Goal: Task Accomplishment & Management: Use online tool/utility

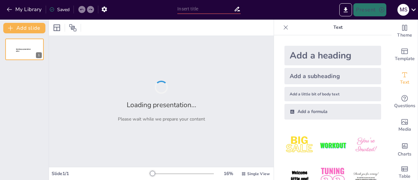
type input "Unlocking Opportunities: How Word Proficiency Prepares You for the Workplace"
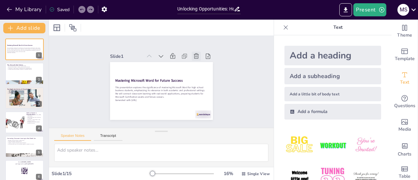
checkbox input "true"
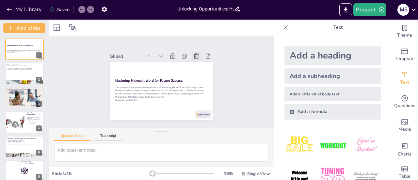
checkbox input "true"
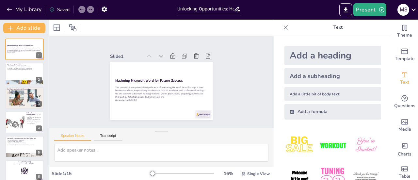
checkbox input "true"
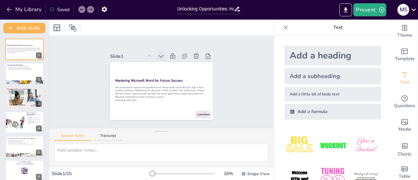
checkbox input "true"
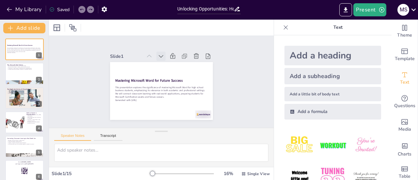
click at [160, 54] on icon at bounding box center [163, 56] width 7 height 7
checkbox input "true"
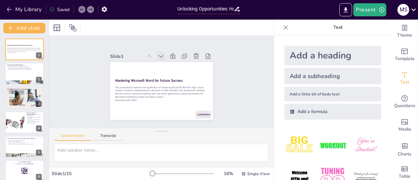
checkbox input "true"
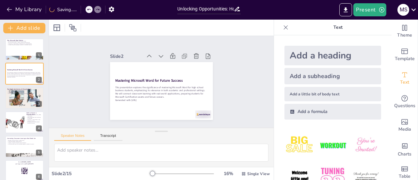
click at [158, 54] on icon at bounding box center [161, 56] width 7 height 7
checkbox input "true"
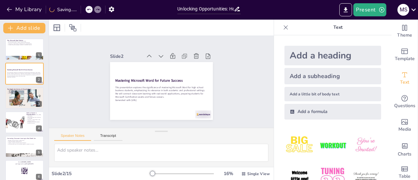
checkbox input "true"
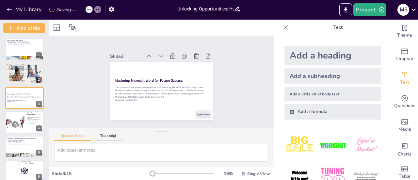
click at [158, 54] on icon at bounding box center [161, 56] width 7 height 7
checkbox input "true"
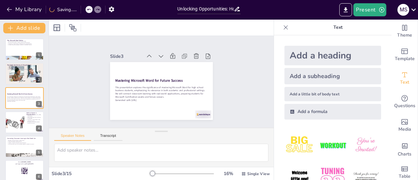
checkbox input "true"
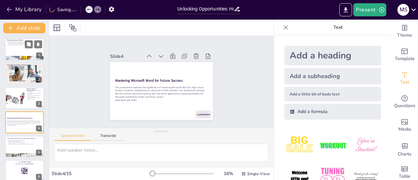
checkbox input "true"
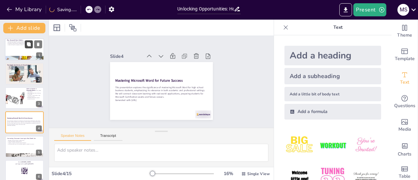
checkbox input "true"
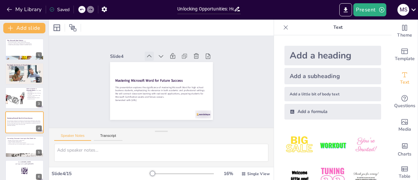
click at [146, 53] on icon at bounding box center [149, 56] width 7 height 7
checkbox input "true"
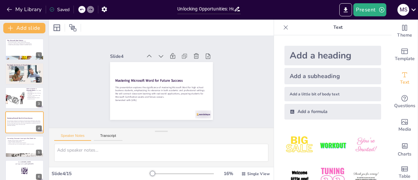
checkbox input "true"
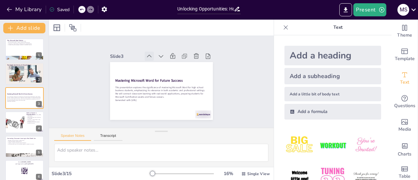
click at [146, 53] on icon at bounding box center [149, 56] width 7 height 7
checkbox input "true"
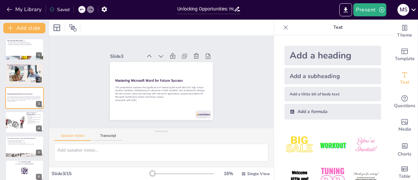
checkbox input "true"
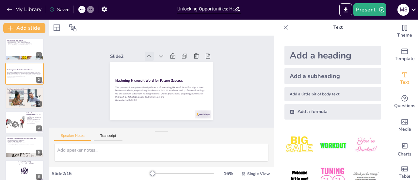
click at [148, 53] on icon at bounding box center [151, 55] width 7 height 7
checkbox input "true"
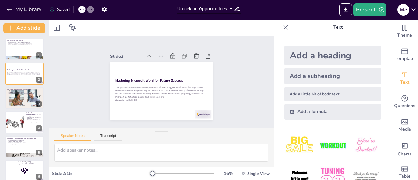
checkbox input "true"
click at [0, 0] on icon at bounding box center [0, 0] width 0 height 0
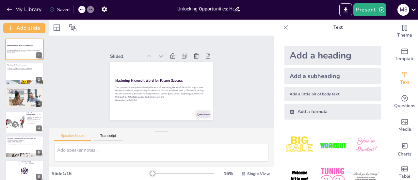
click at [146, 53] on icon at bounding box center [149, 56] width 7 height 7
click at [148, 53] on icon at bounding box center [151, 55] width 7 height 7
checkbox input "true"
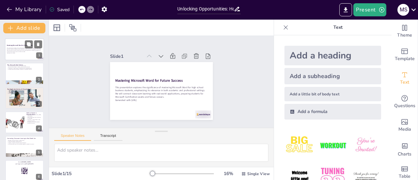
checkbox input "true"
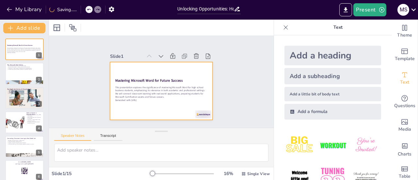
checkbox input "true"
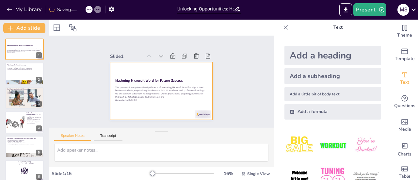
checkbox input "true"
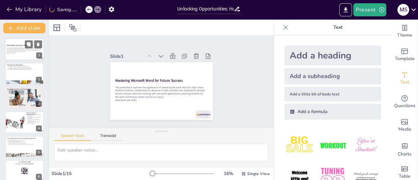
checkbox input "true"
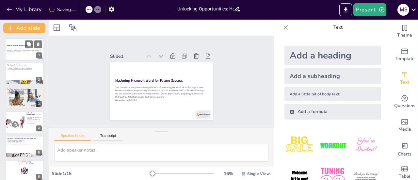
checkbox input "true"
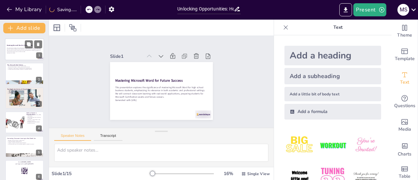
checkbox input "true"
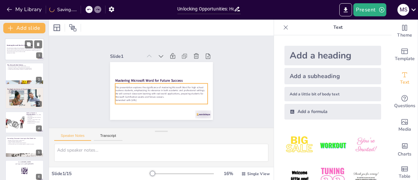
click at [12, 53] on p "Generated with [URL]" at bounding box center [24, 52] width 35 height 1
checkbox input "true"
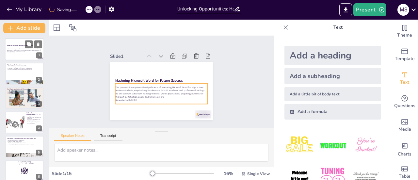
checkbox input "true"
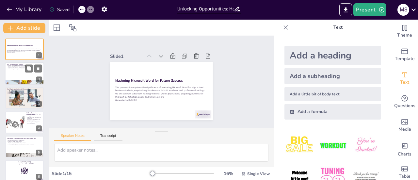
checkbox input "true"
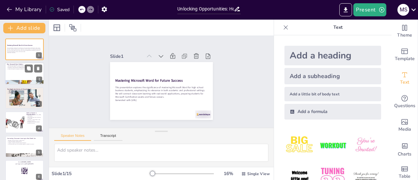
checkbox input "true"
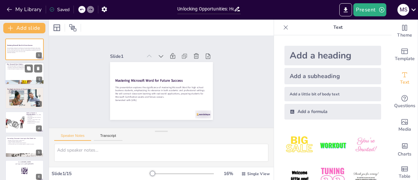
checkbox input "true"
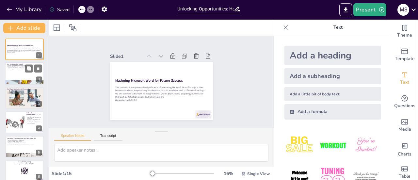
checkbox input "true"
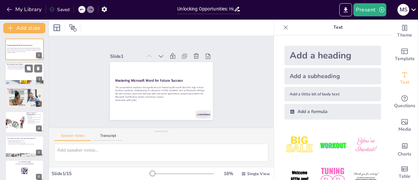
checkbox input "true"
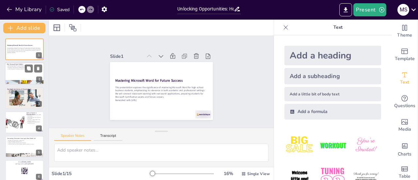
click at [17, 73] on div at bounding box center [24, 74] width 39 height 22
type textarea "Mastering Microsoft Word is essential for effective communication. It allows st…"
checkbox input "true"
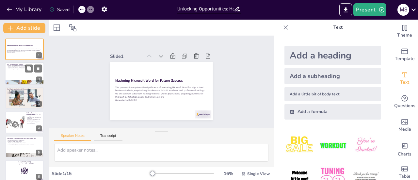
checkbox input "true"
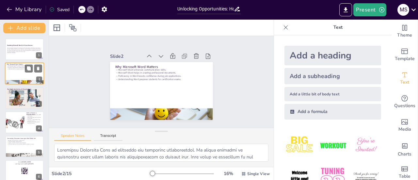
checkbox input "true"
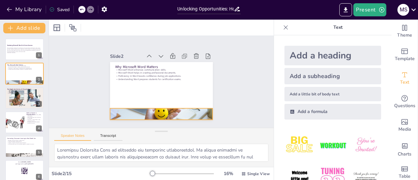
checkbox input "true"
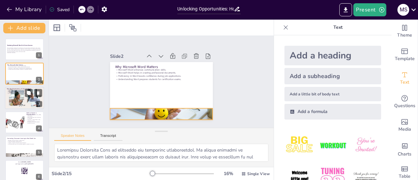
checkbox input "true"
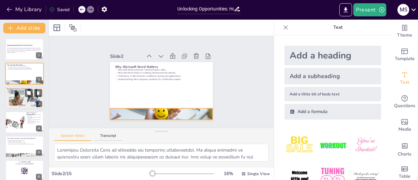
checkbox input "true"
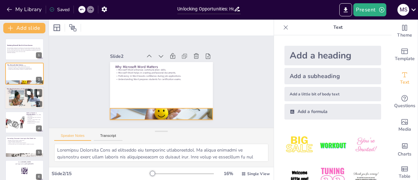
checkbox input "true"
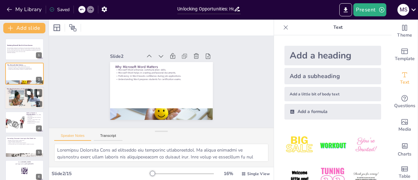
checkbox input "true"
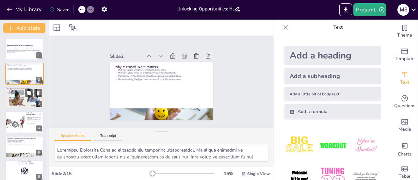
click at [19, 90] on p "Templates and styles enhance productivity." at bounding box center [24, 90] width 35 height 1
type textarea "Knowing how to create business proposals and reports is crucial for students en…"
checkbox input "true"
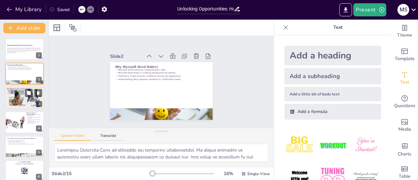
checkbox input "true"
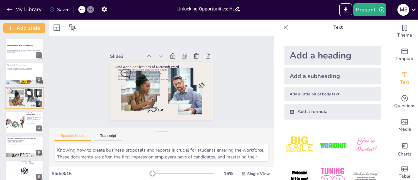
checkbox input "true"
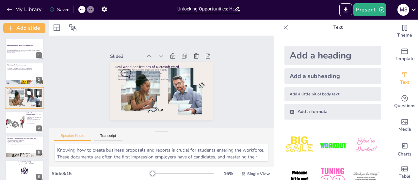
checkbox input "true"
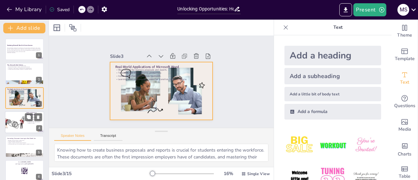
checkbox input "true"
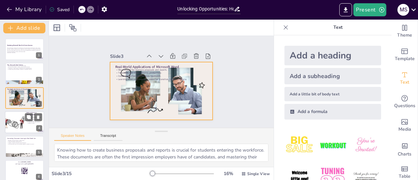
checkbox input "true"
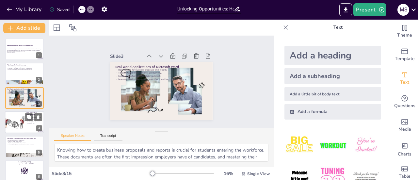
click at [21, 117] on div at bounding box center [15, 122] width 22 height 22
type textarea "Mastering formatting, tables, and graphics is essential for creating visually a…"
checkbox input "true"
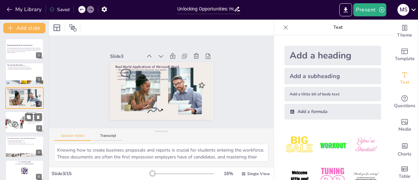
checkbox input "true"
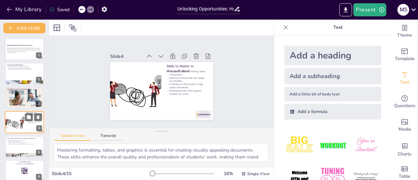
scroll to position [16, 0]
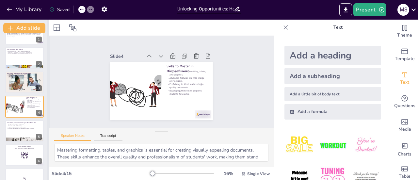
checkbox input "true"
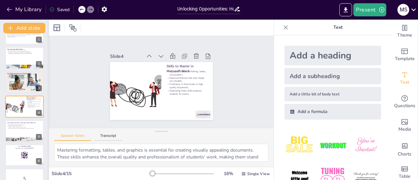
checkbox input "true"
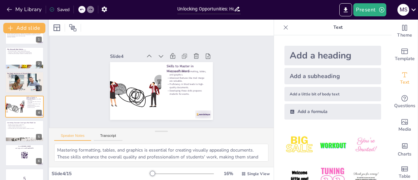
checkbox input "true"
click at [25, 76] on button at bounding box center [29, 77] width 8 height 8
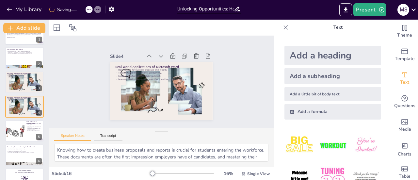
click at [16, 40] on div at bounding box center [24, 34] width 39 height 22
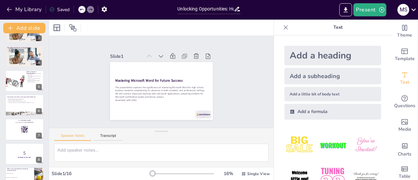
scroll to position [66, 0]
click at [106, 133] on button "Transcript" at bounding box center [108, 136] width 29 height 7
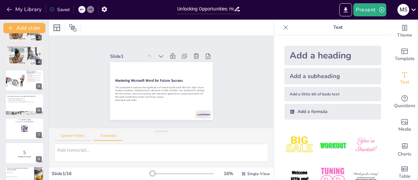
click at [78, 138] on button "Speaker Notes" at bounding box center [72, 136] width 37 height 7
click at [295, 54] on div "Add a heading" at bounding box center [332, 56] width 97 height 20
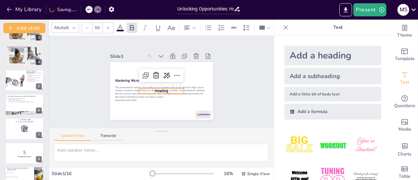
click at [227, 68] on div "Slide 1 Mastering Microsoft Word for Future Success This presentation explores …" at bounding box center [161, 81] width 233 height 115
click at [165, 88] on p "Heading" at bounding box center [161, 90] width 45 height 5
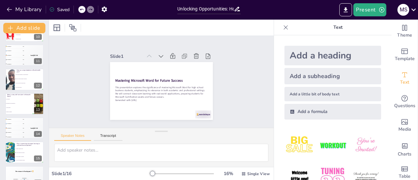
scroll to position [249, 0]
